Goal: Task Accomplishment & Management: Manage account settings

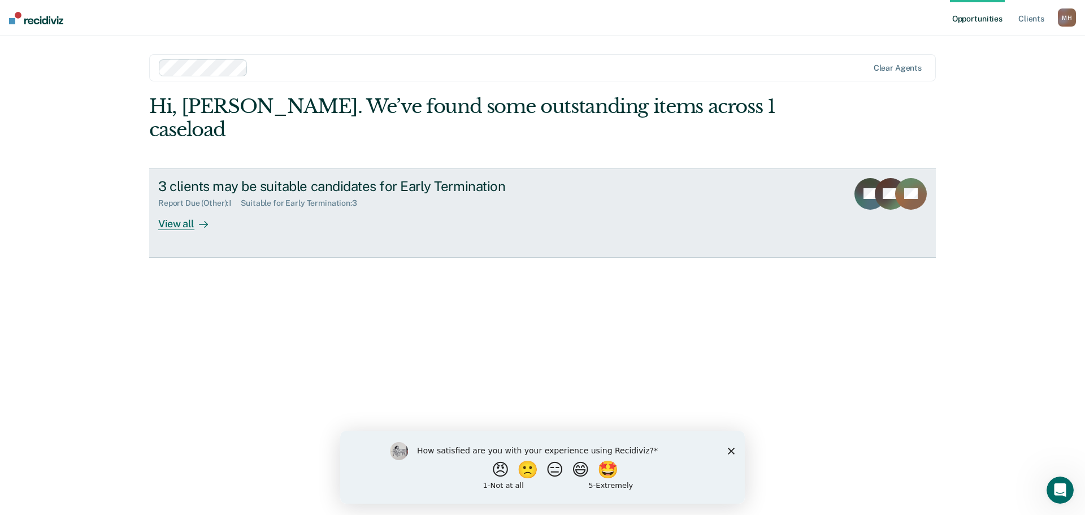
click at [237, 178] on div "3 clients may be suitable candidates for Early Termination" at bounding box center [356, 186] width 397 height 16
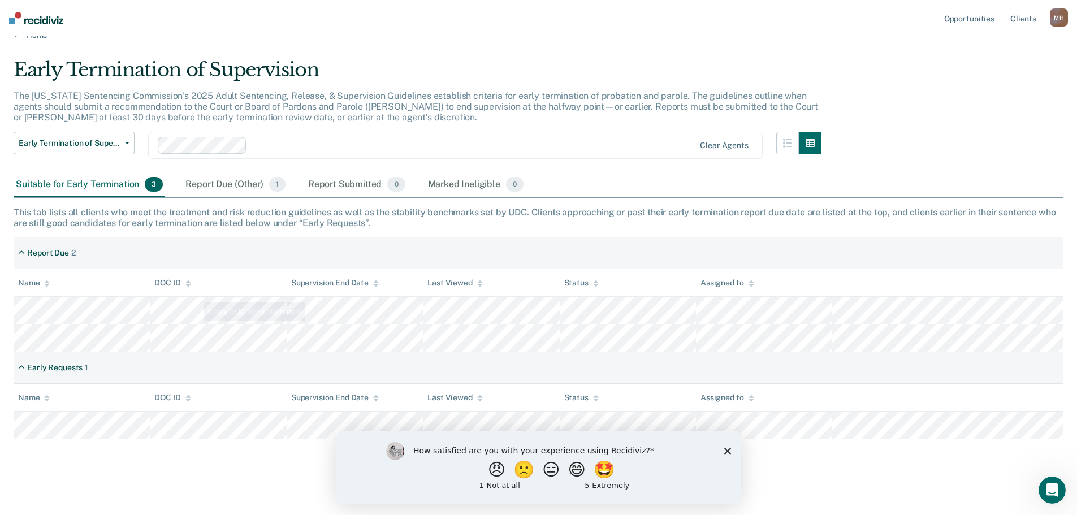
scroll to position [25, 0]
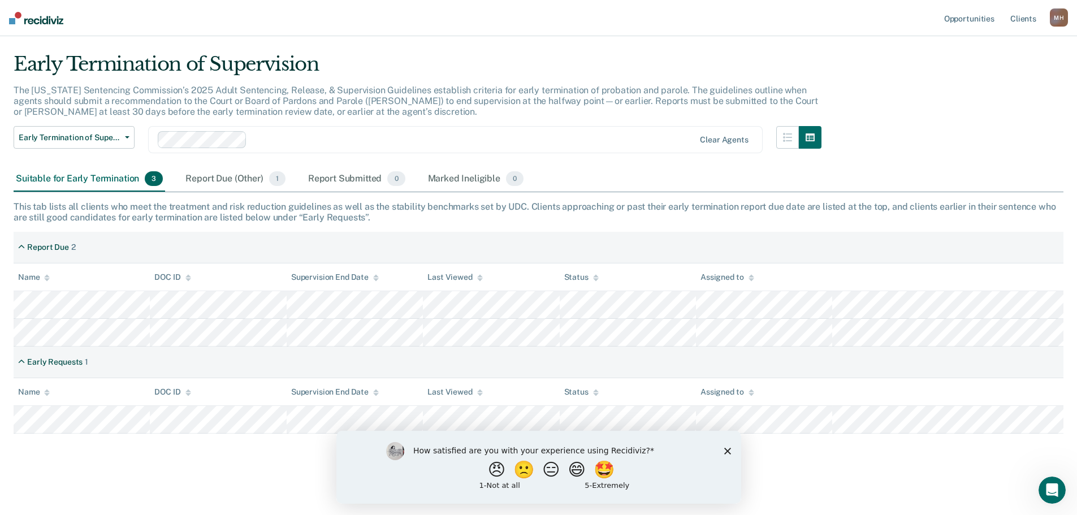
click at [727, 453] on icon "Close survey" at bounding box center [726, 450] width 7 height 7
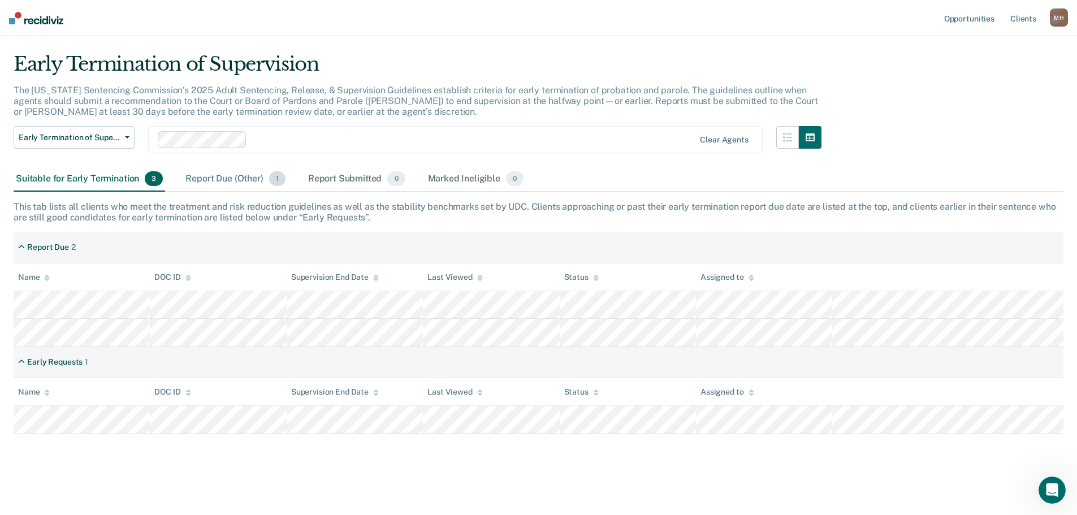
click at [238, 169] on div "Report Due (Other) 1" at bounding box center [235, 179] width 104 height 25
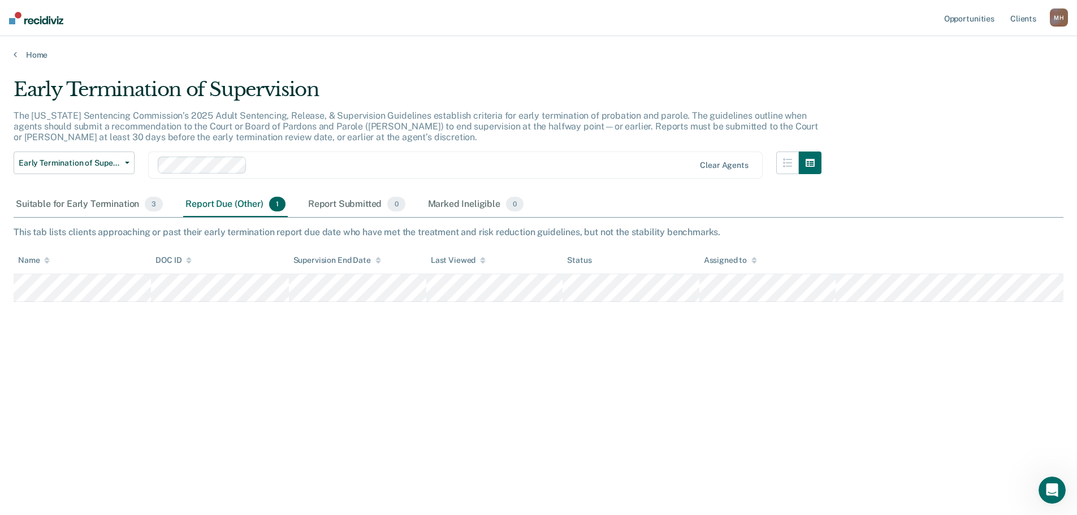
scroll to position [0, 0]
click at [346, 206] on div "Report Submitted 0" at bounding box center [357, 204] width 102 height 25
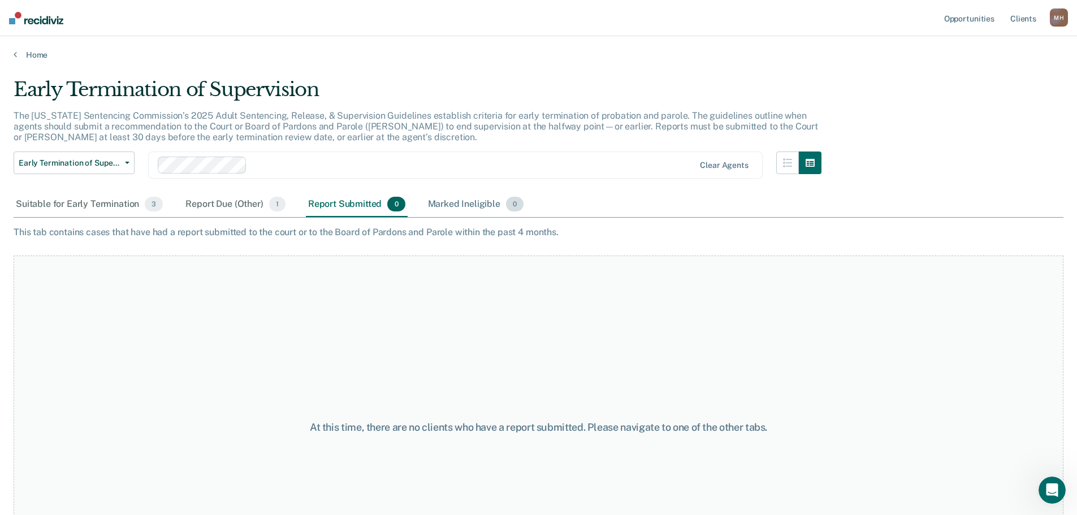
click at [455, 212] on div "Marked Ineligible 0" at bounding box center [476, 204] width 101 height 25
click at [125, 207] on div "Suitable for Early Termination 3" at bounding box center [89, 204] width 151 height 25
